Goal: Task Accomplishment & Management: Manage account settings

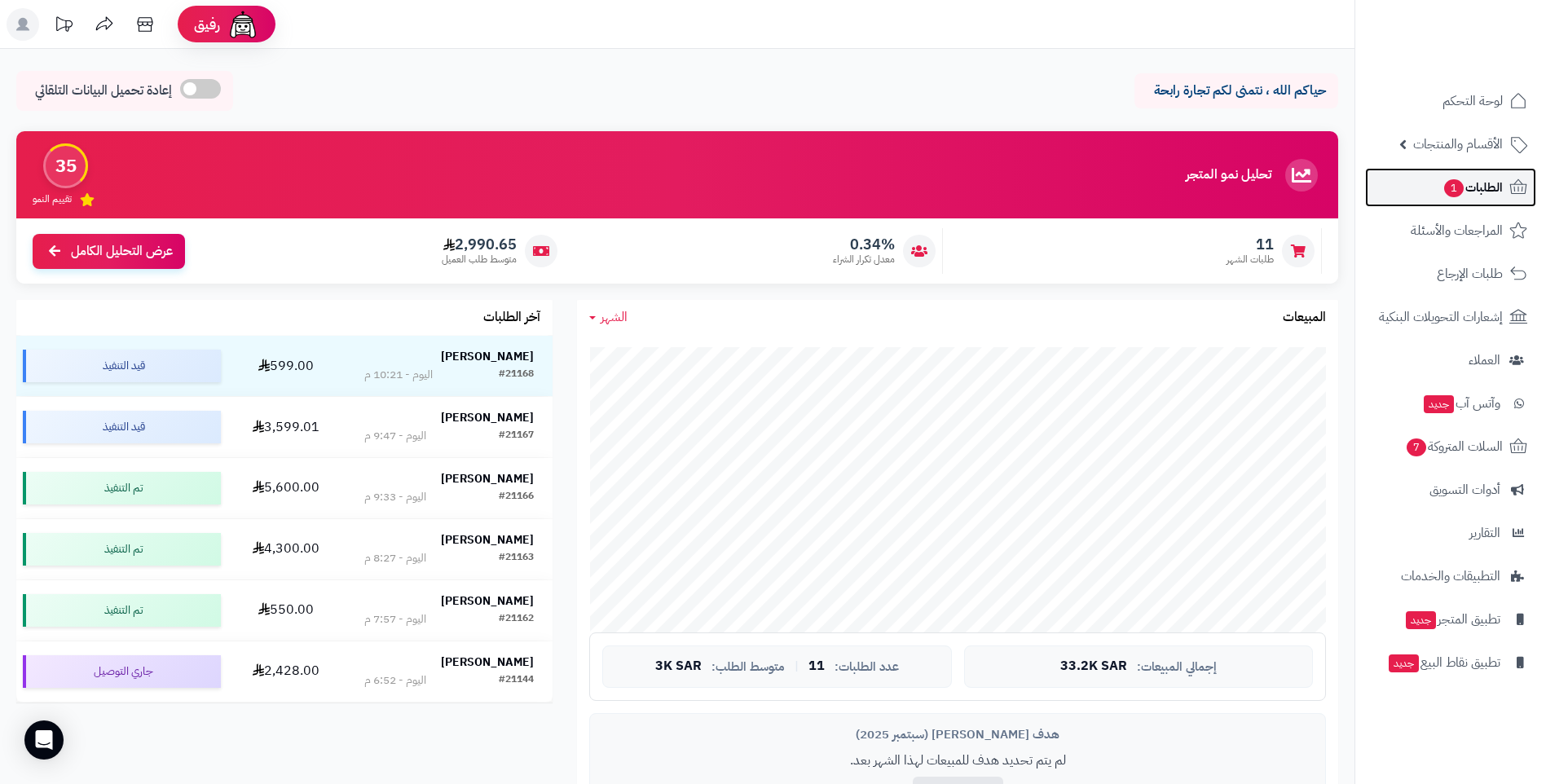
click at [1473, 195] on span "الطلبات 1" at bounding box center [1473, 187] width 61 height 23
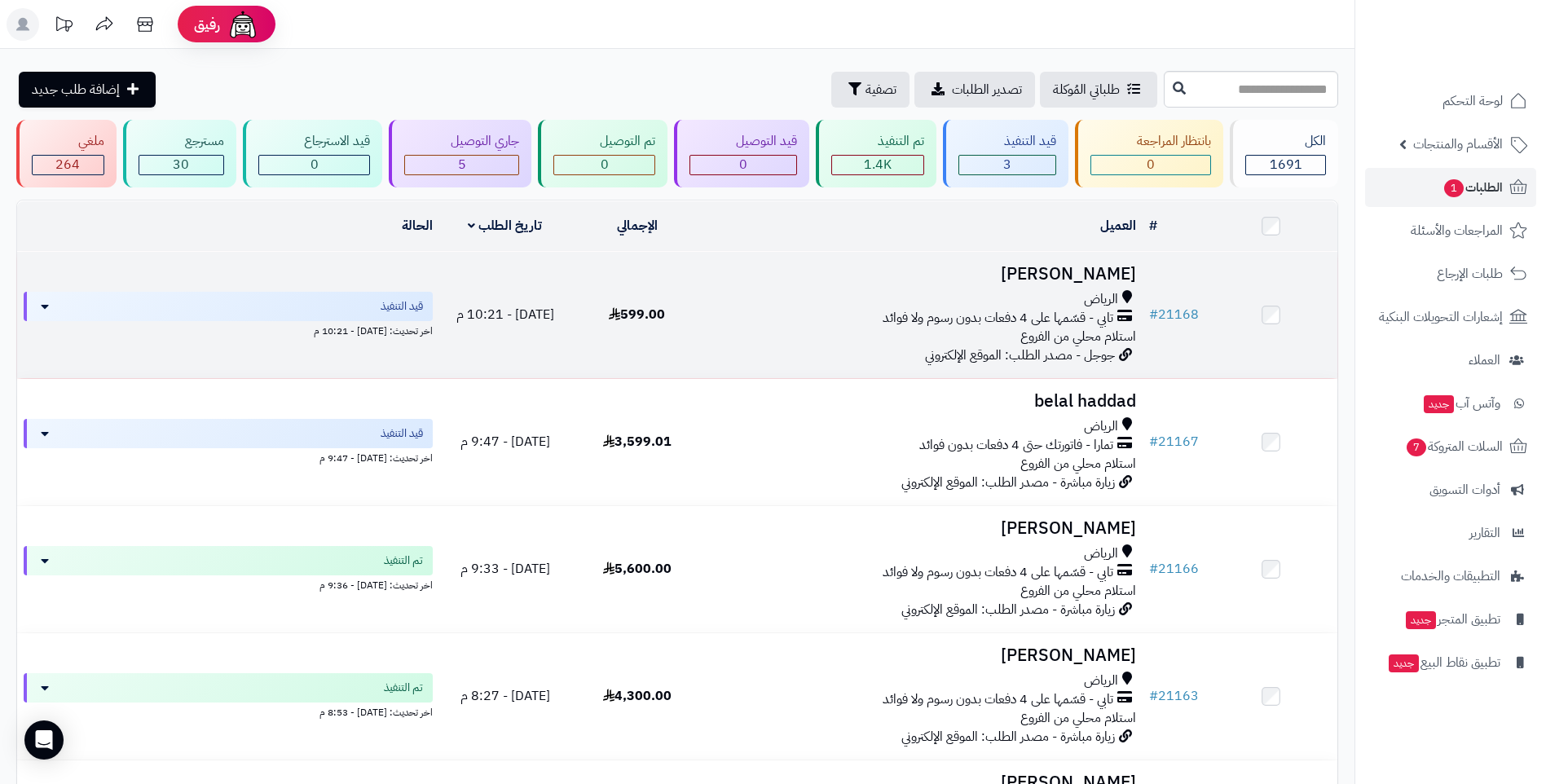
click at [820, 294] on div "الرياض" at bounding box center [923, 299] width 426 height 19
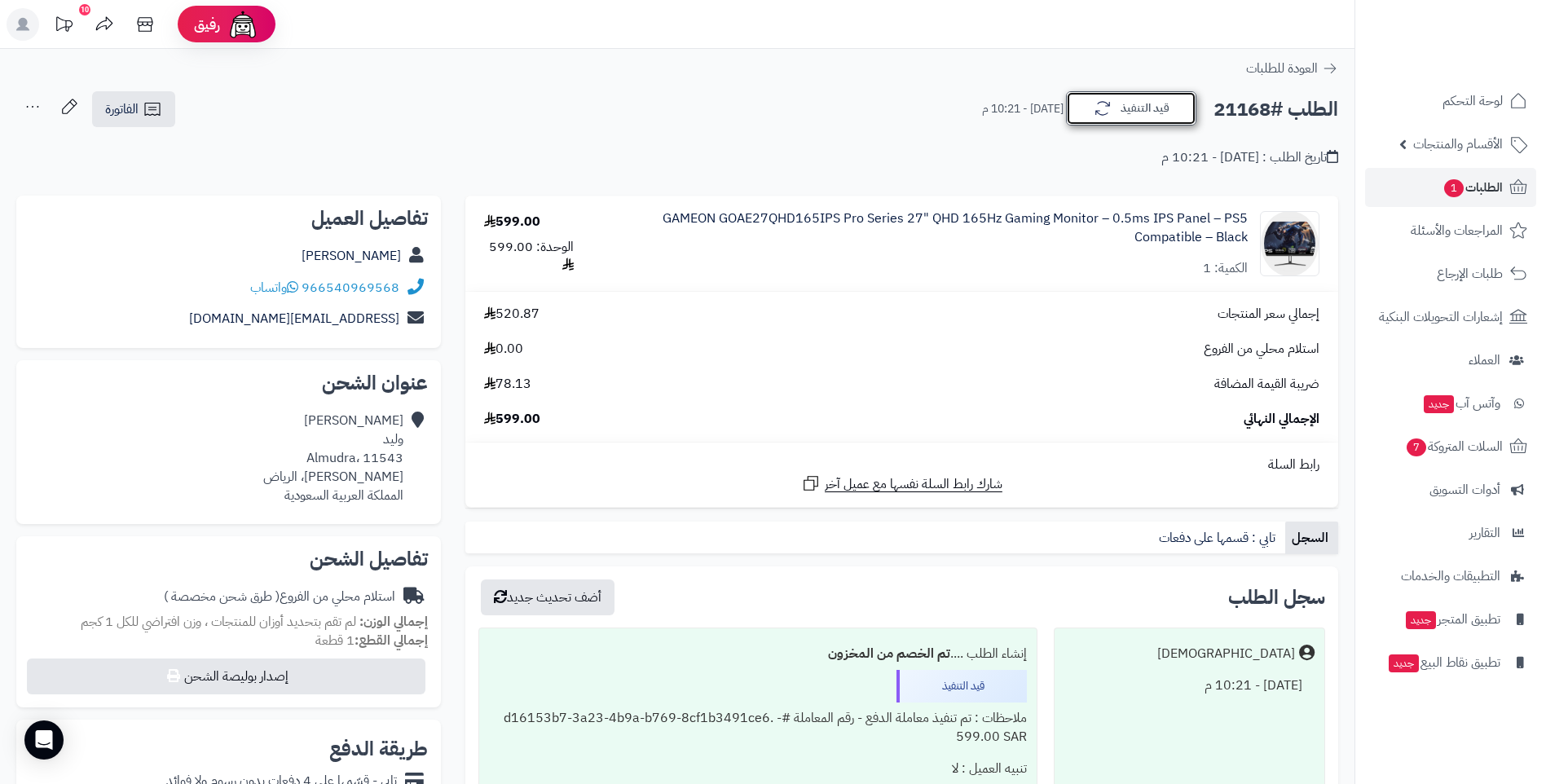
click at [1166, 105] on button "قيد التنفيذ" at bounding box center [1130, 109] width 130 height 34
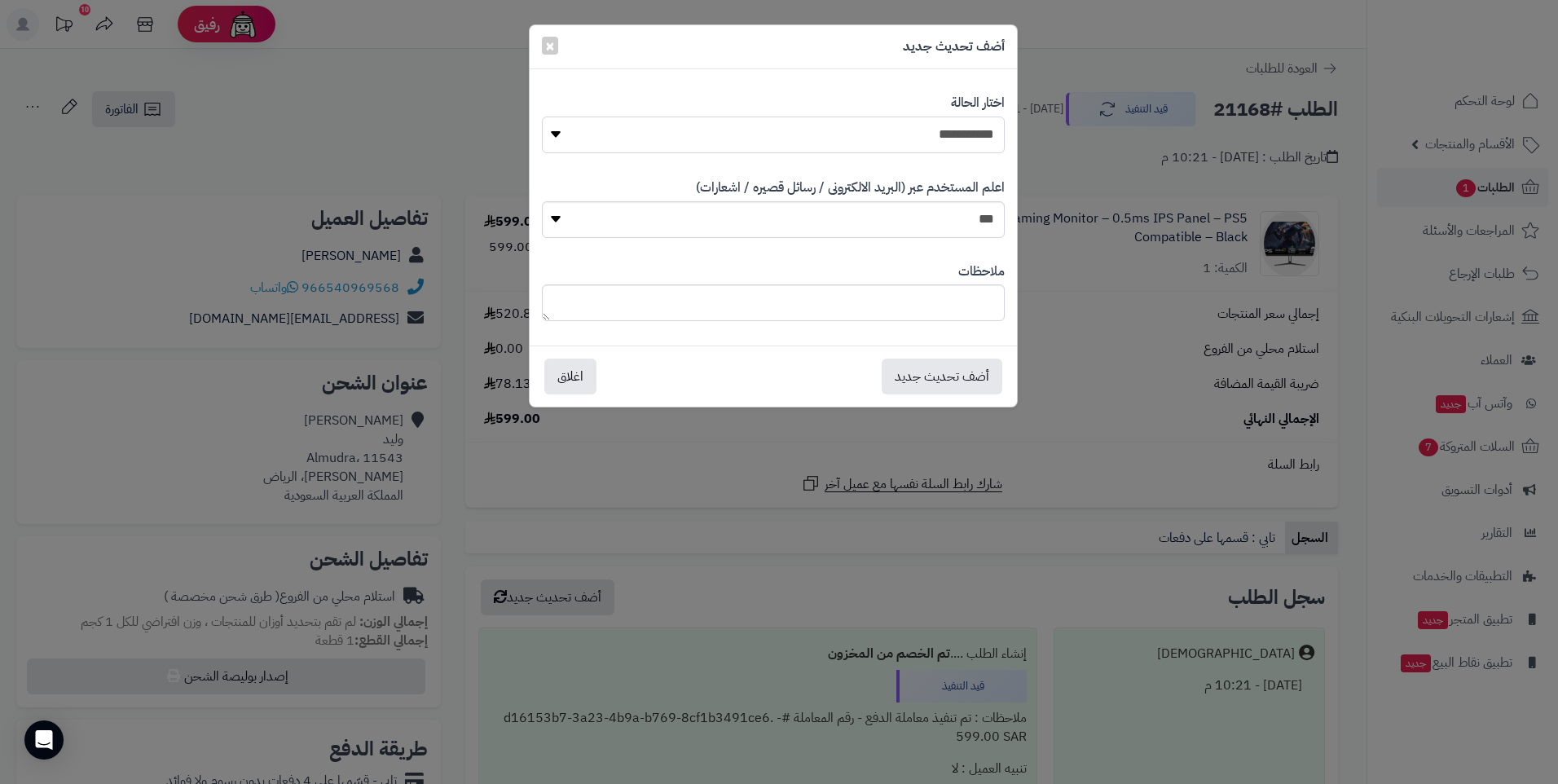
click at [555, 124] on select "**********" at bounding box center [774, 134] width 463 height 37
select select "*"
click at [542, 116] on select "**********" at bounding box center [774, 134] width 463 height 37
click at [965, 383] on button "أضف تحديث جديد" at bounding box center [941, 375] width 120 height 36
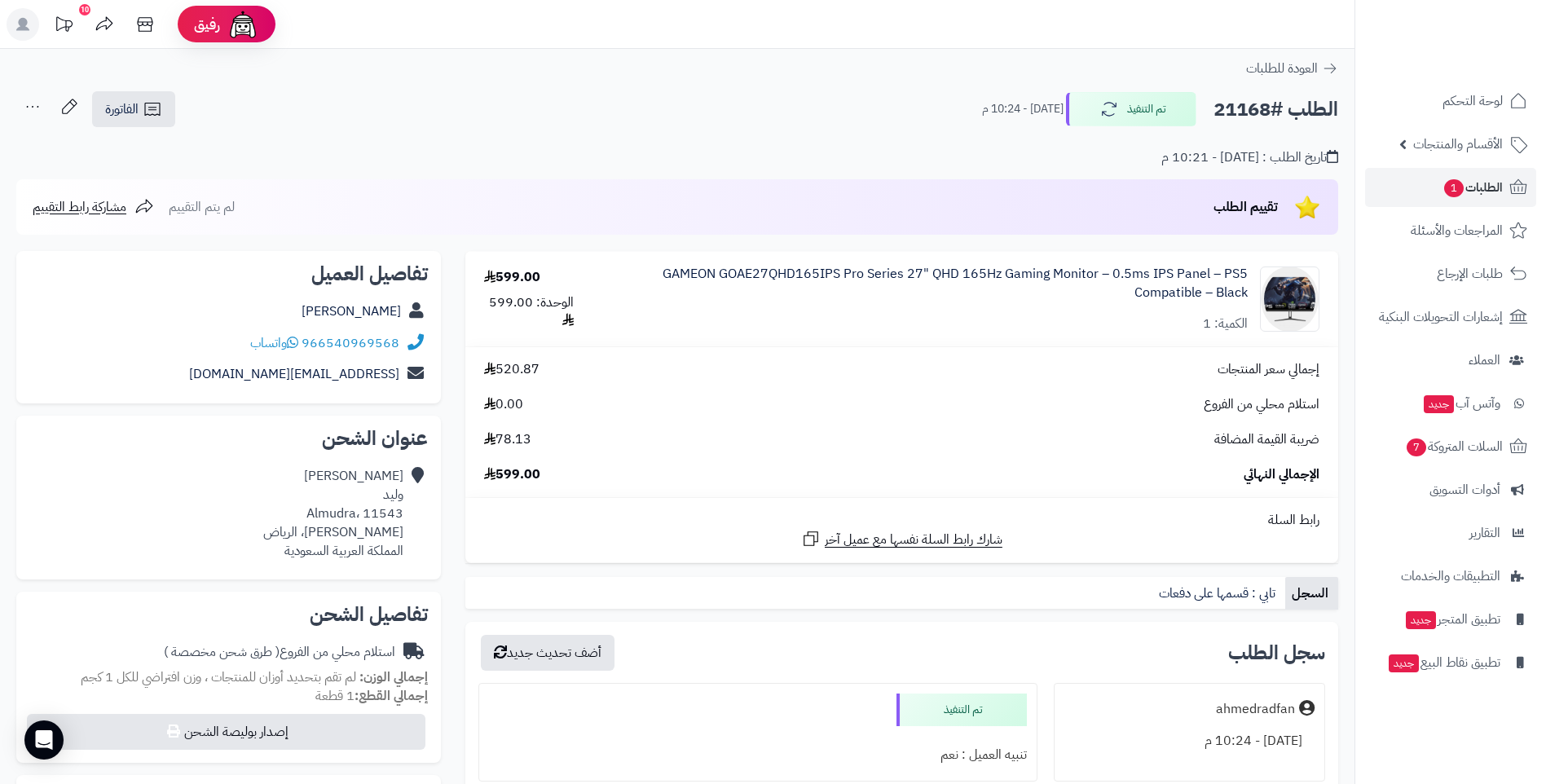
click at [1265, 112] on h2 "الطلب #21168" at bounding box center [1276, 110] width 124 height 34
copy div "الطلب #21168 تم التنفيذ"
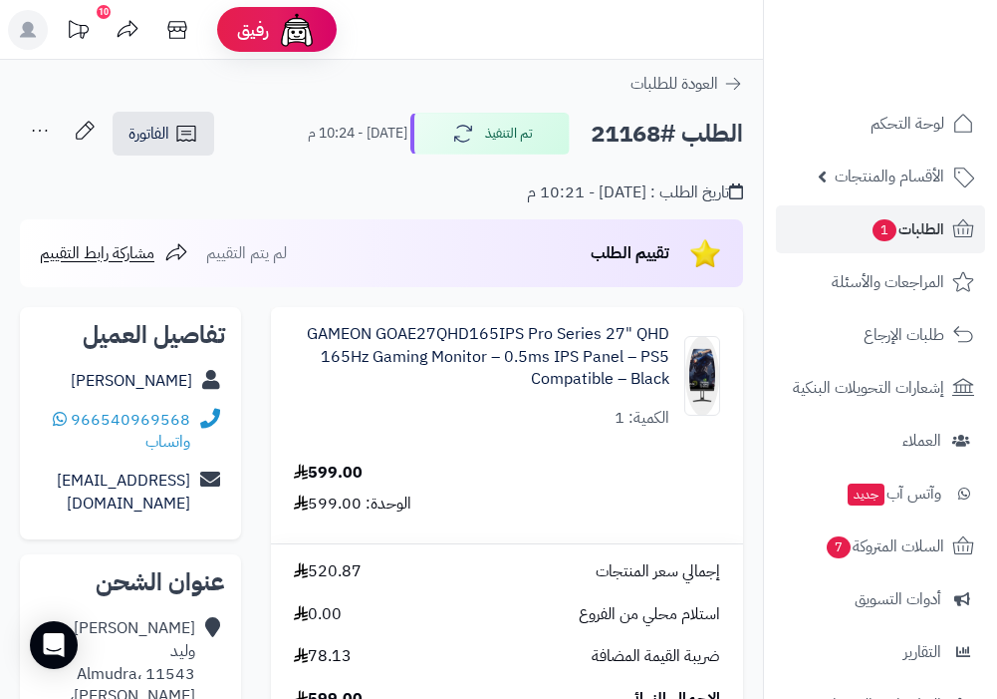
click at [192, 417] on div "966540969568 واتساب" at bounding box center [130, 432] width 189 height 62
click at [195, 416] on div "966540969568 واتساب" at bounding box center [130, 432] width 189 height 62
drag, startPoint x: 191, startPoint y: 417, endPoint x: 118, endPoint y: 423, distance: 74.0
click at [118, 423] on div "966540969568 واتساب" at bounding box center [130, 432] width 189 height 62
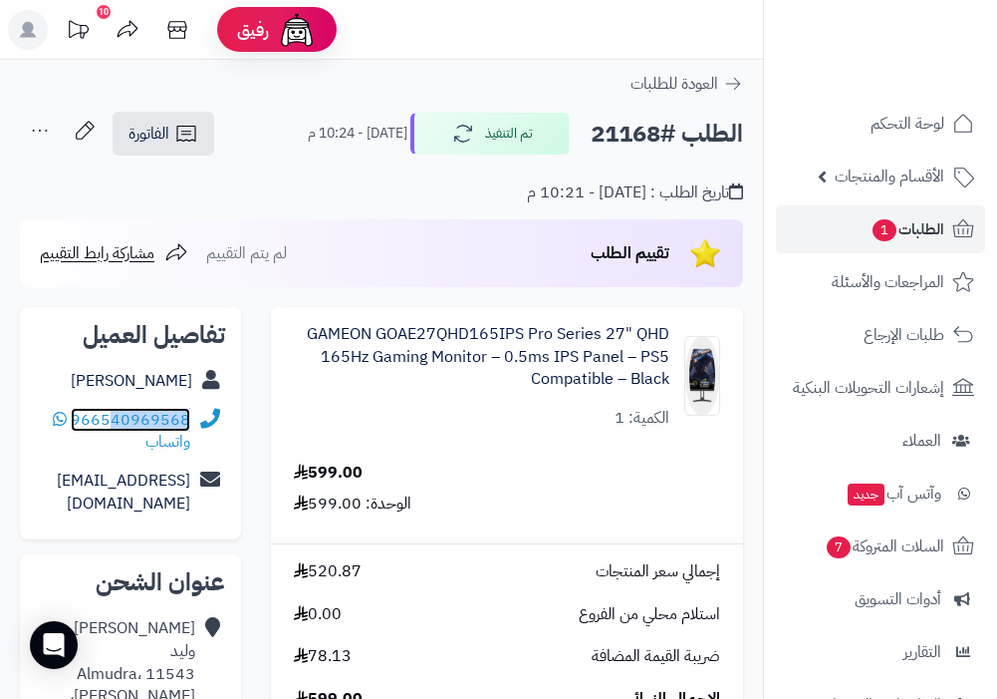
click at [124, 423] on link "966540969568" at bounding box center [131, 420] width 120 height 24
copy link "40969568"
click at [267, 86] on div "العودة للطلبات" at bounding box center [381, 84] width 763 height 24
